Goal: Task Accomplishment & Management: Manage account settings

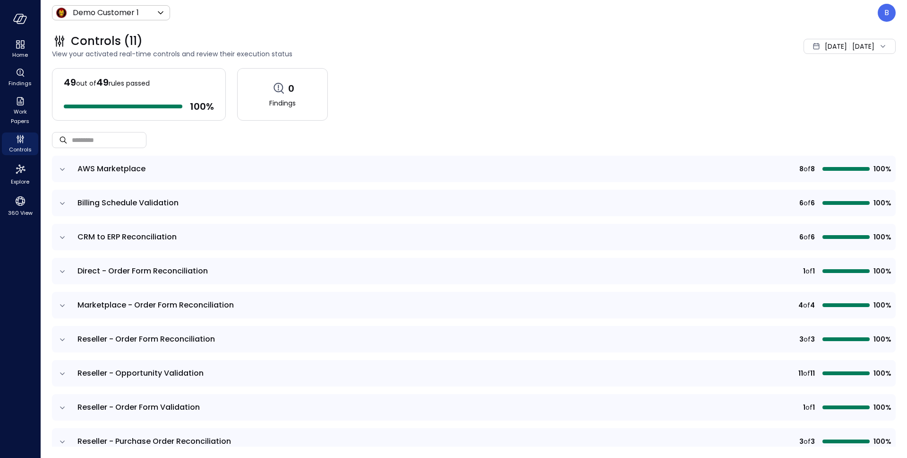
click at [882, 15] on div "B" at bounding box center [887, 13] width 18 height 18
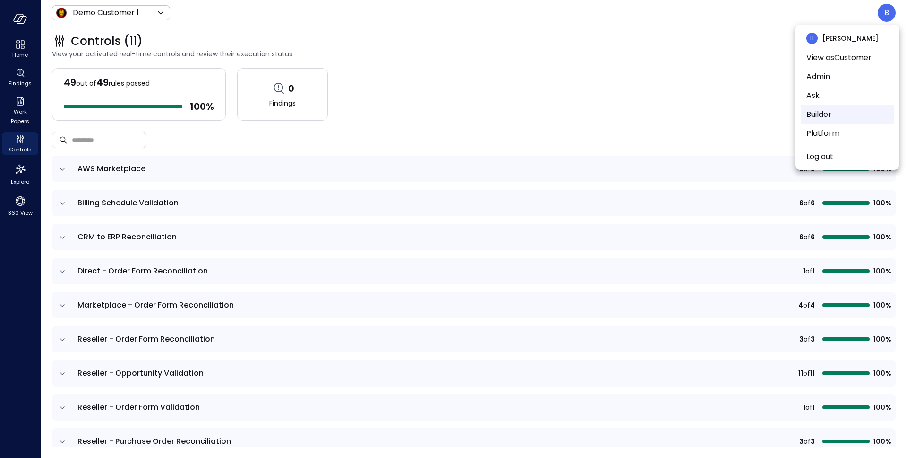
click at [830, 116] on li "Builder" at bounding box center [847, 114] width 93 height 19
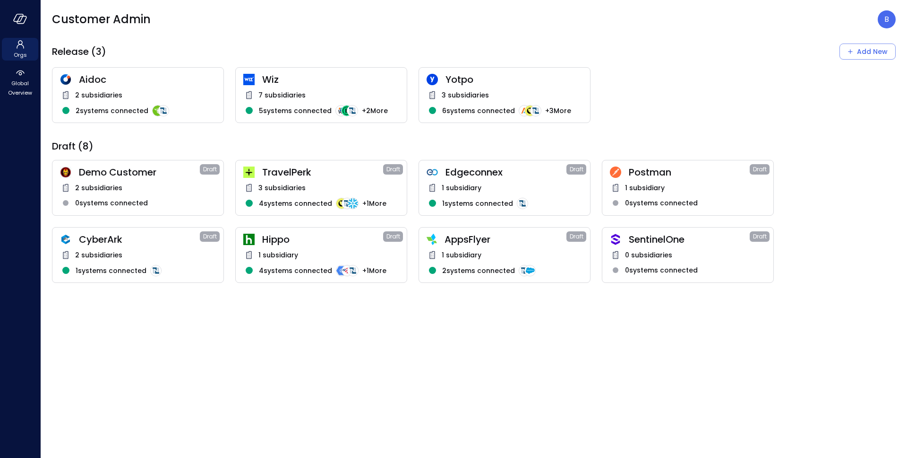
click at [317, 242] on span "Hippo" at bounding box center [322, 239] width 121 height 12
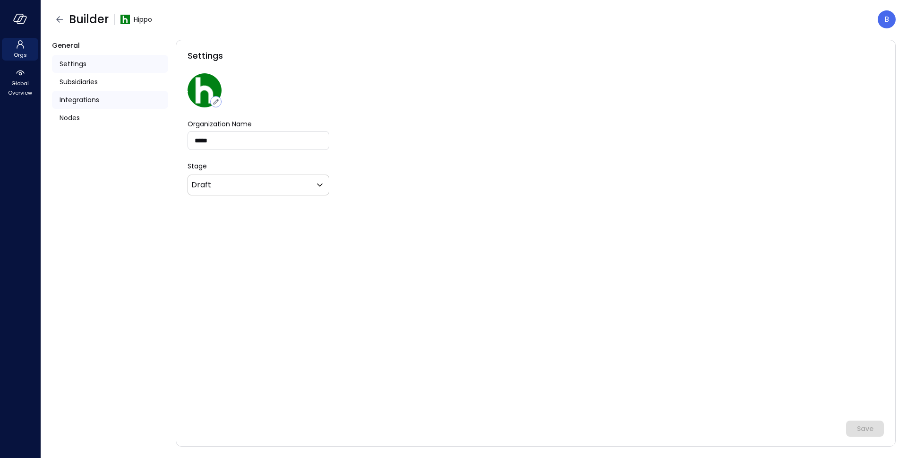
click at [104, 103] on div "Integrations" at bounding box center [110, 100] width 116 height 18
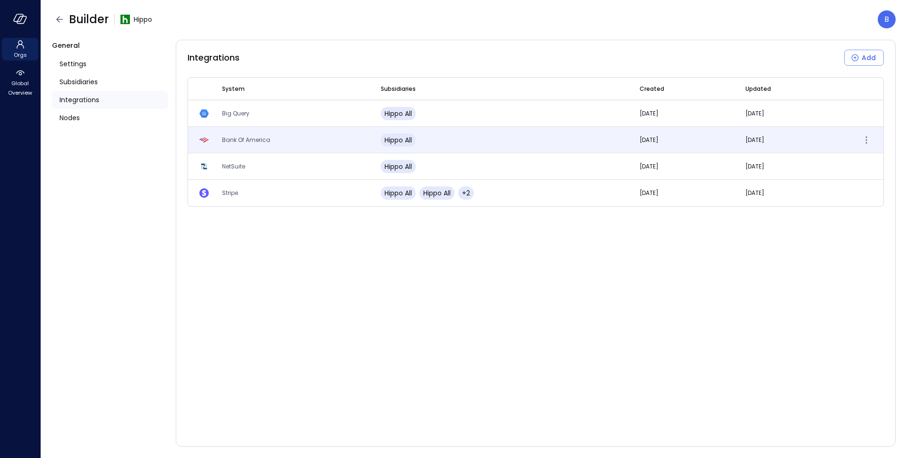
click at [260, 142] on span "Bank Of America" at bounding box center [246, 140] width 48 height 8
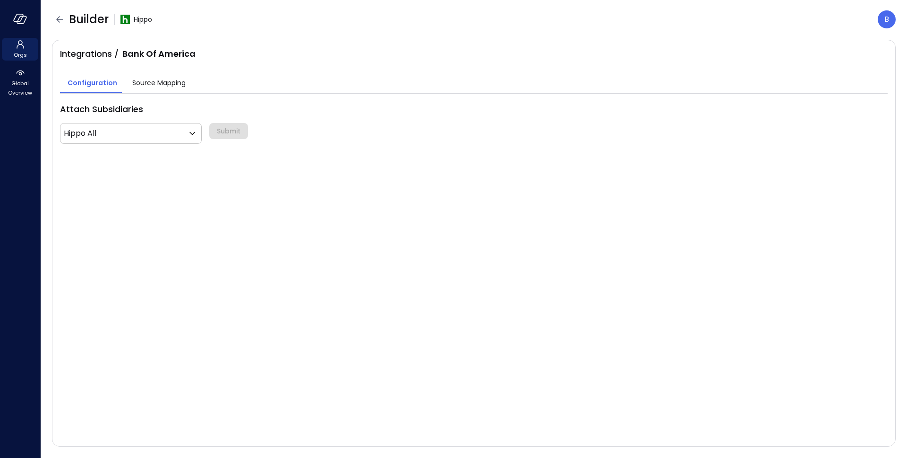
click at [158, 90] on button "Source Mapping" at bounding box center [159, 83] width 69 height 19
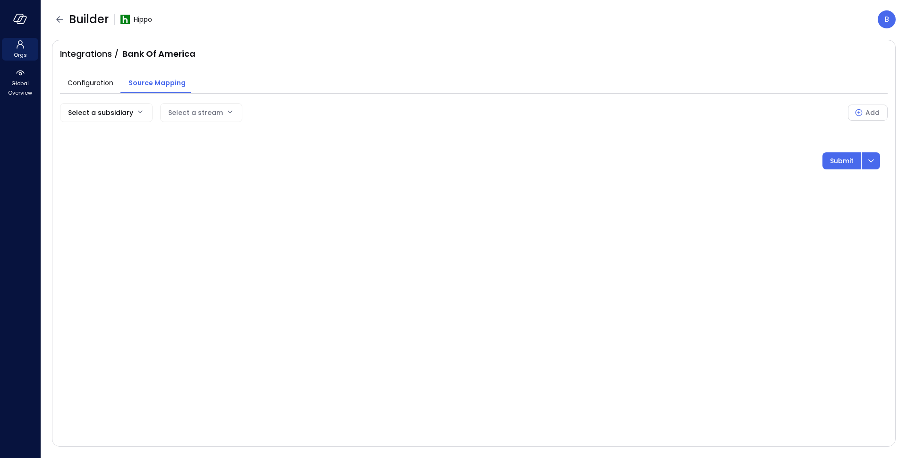
click at [134, 120] on body "Orgs Global Overview Builder Hippo B Integrations / Bank Of America Configurati…" at bounding box center [453, 229] width 907 height 458
click at [126, 134] on span "Hippo All" at bounding box center [105, 135] width 75 height 10
type input "***"
click at [225, 120] on body "Orgs Global Overview Builder Hippo B Integrations / Bank Of America Configurati…" at bounding box center [453, 229] width 907 height 458
click at [236, 110] on div at bounding box center [453, 229] width 907 height 458
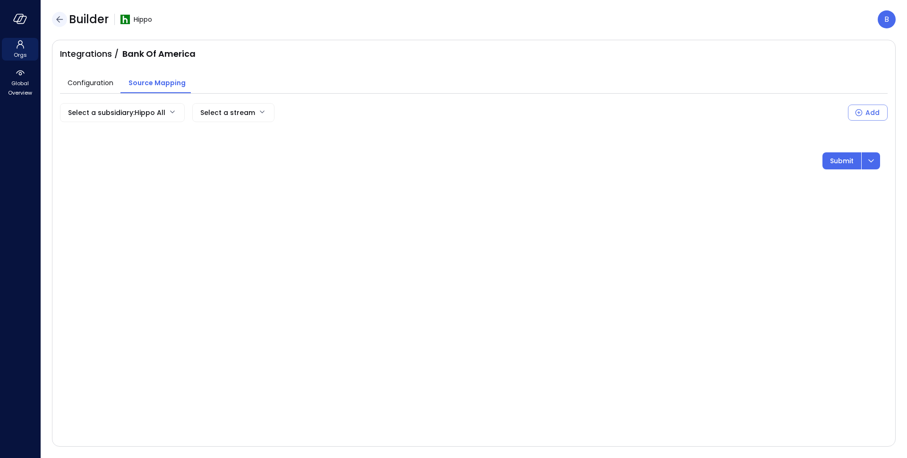
click at [59, 17] on icon "button" at bounding box center [59, 19] width 7 height 6
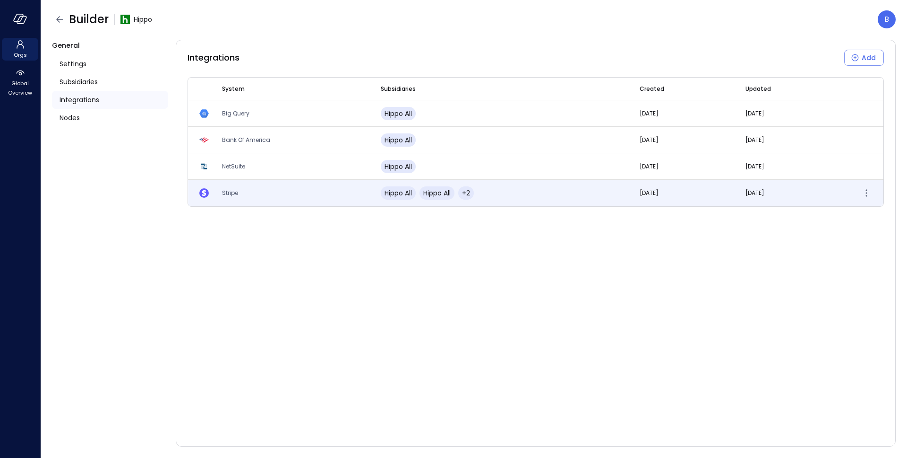
click at [231, 190] on span "Stripe" at bounding box center [230, 193] width 16 height 8
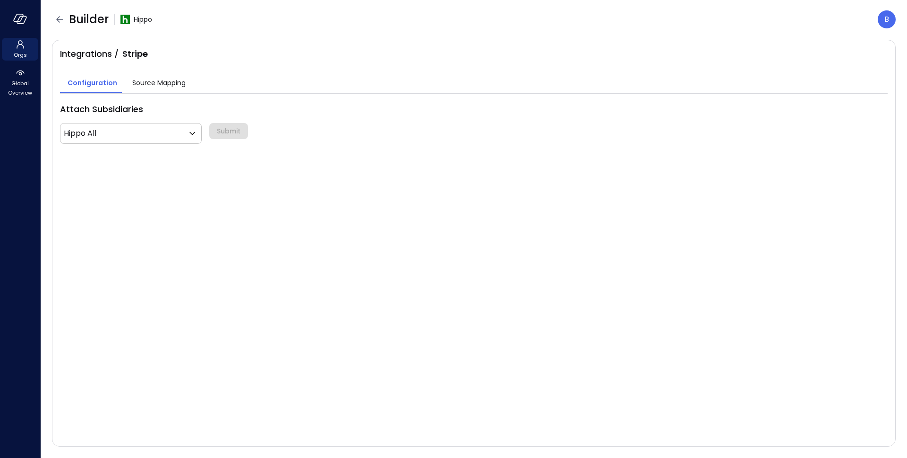
click at [154, 79] on span "Source Mapping" at bounding box center [158, 83] width 53 height 10
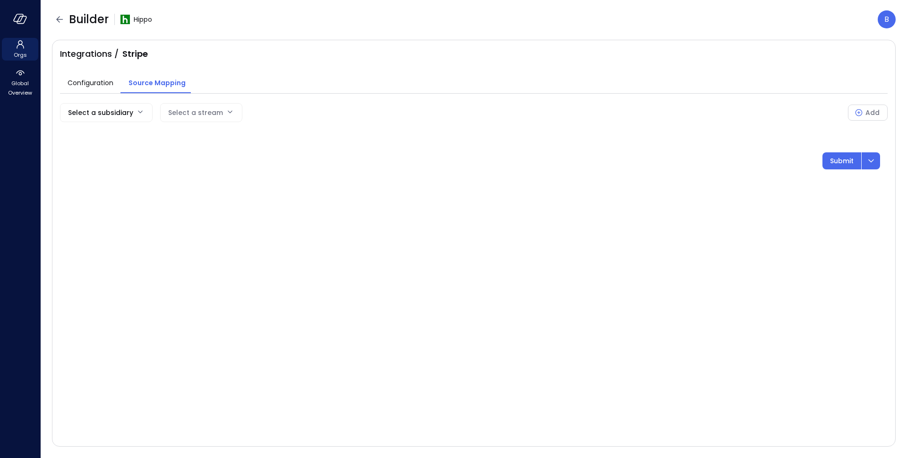
click at [125, 112] on body "Orgs Global Overview Builder Hippo B Integrations / Stripe Configuration Source…" at bounding box center [453, 229] width 907 height 458
click at [120, 135] on span "Hippo All" at bounding box center [105, 135] width 75 height 10
type input "***"
click at [237, 113] on body "Orgs Global Overview Builder Hippo B Integrations / Stripe Configuration Source…" at bounding box center [453, 229] width 907 height 458
click at [237, 113] on div at bounding box center [453, 229] width 907 height 458
